Goal: Task Accomplishment & Management: Use online tool/utility

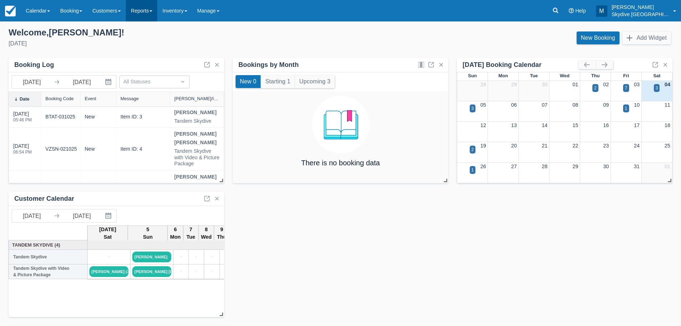
click at [155, 12] on link "Reports" at bounding box center [141, 10] width 31 height 21
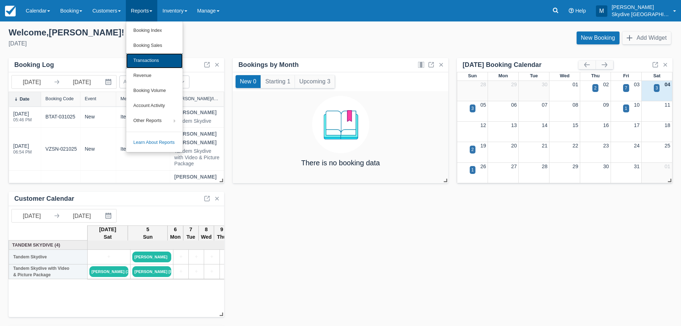
click at [148, 59] on link "Transactions" at bounding box center [154, 60] width 56 height 15
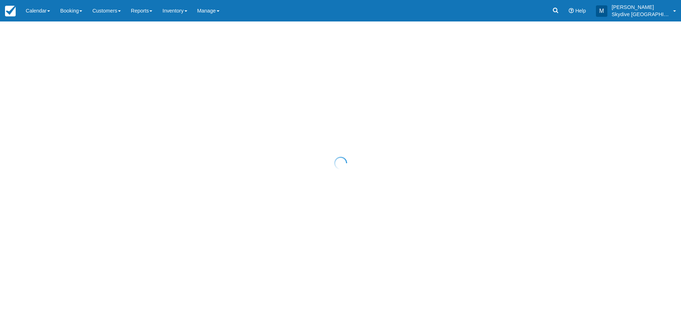
select select "10"
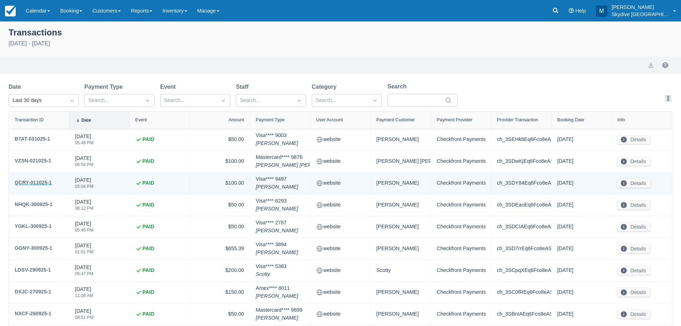
click at [31, 181] on div "QCRY-011025-1" at bounding box center [33, 182] width 37 height 9
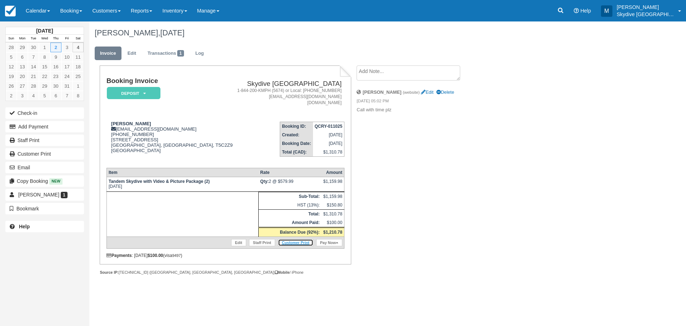
click at [296, 240] on link "Customer Print" at bounding box center [295, 242] width 35 height 7
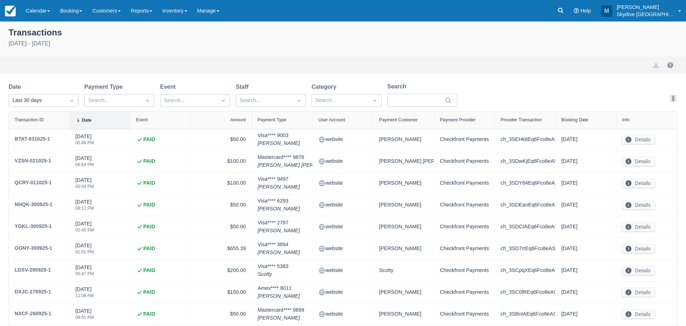
select select "10"
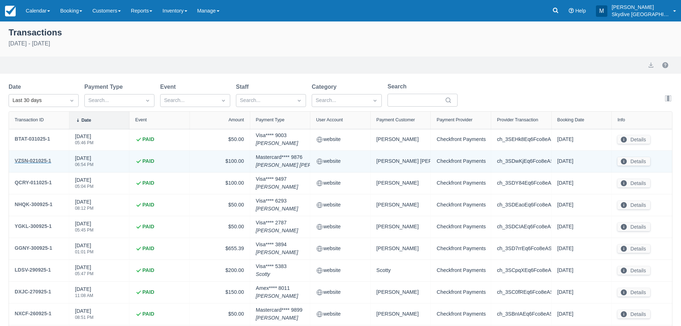
click at [34, 159] on div "VZSN-021025-1" at bounding box center [33, 160] width 36 height 9
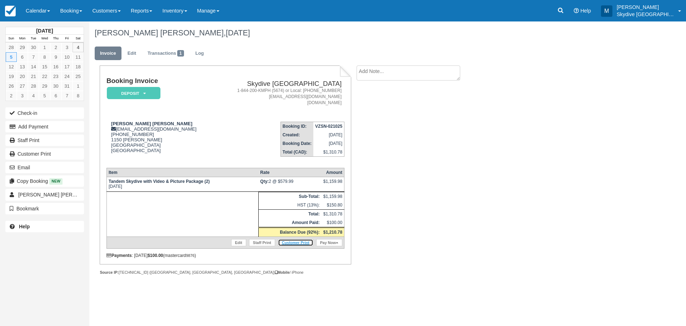
click at [297, 242] on link "Customer Print" at bounding box center [295, 242] width 35 height 7
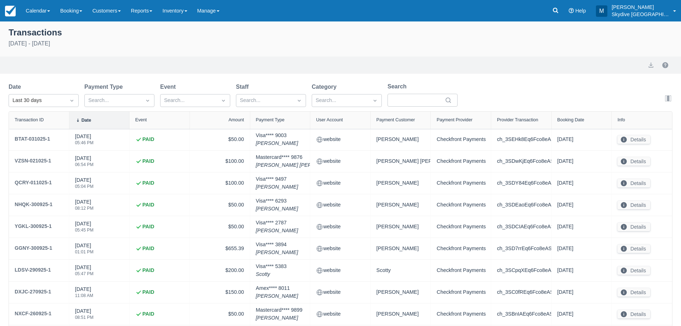
select select "10"
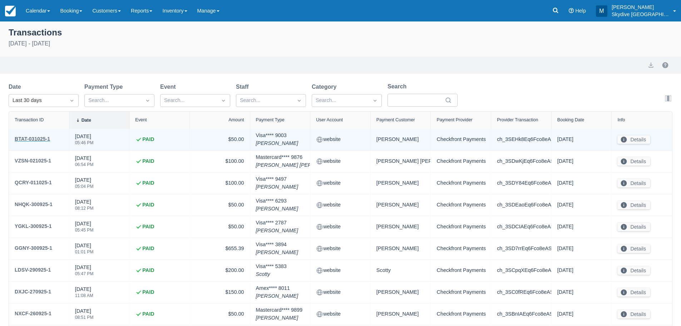
click at [28, 139] on div "BTAT-031025-1" at bounding box center [32, 138] width 35 height 9
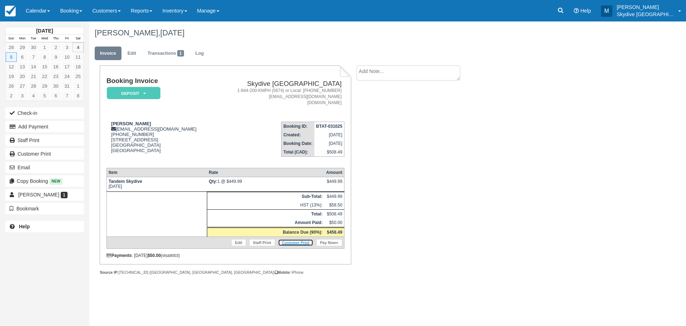
click at [297, 240] on link "Customer Print" at bounding box center [295, 242] width 35 height 7
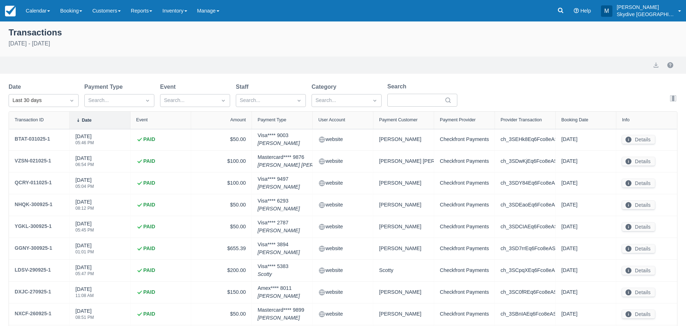
select select "10"
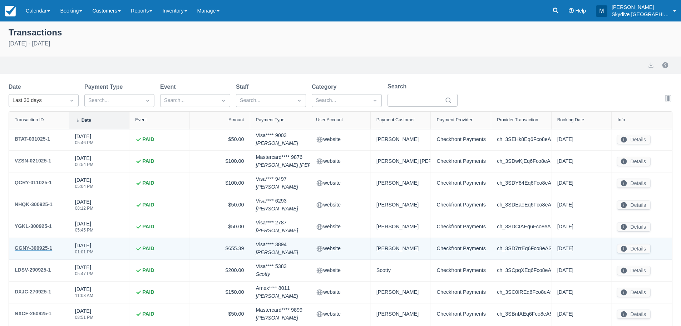
click at [36, 247] on div "GGNY-300925-1" at bounding box center [34, 247] width 38 height 9
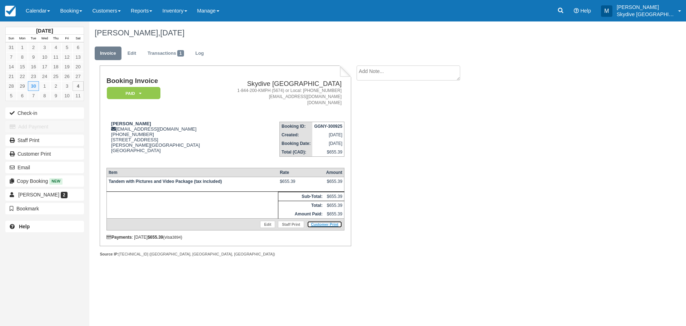
click at [328, 225] on link "Customer Print" at bounding box center [324, 223] width 35 height 7
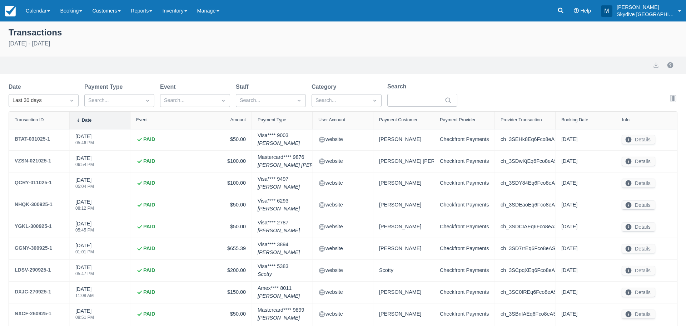
select select "10"
